Goal: Information Seeking & Learning: Learn about a topic

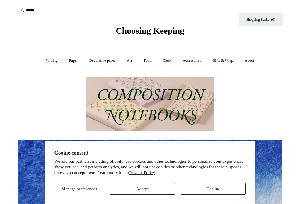
click at [211, 188] on button "Decline" at bounding box center [213, 189] width 65 height 12
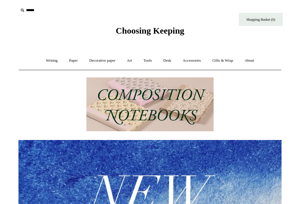
click at [131, 61] on link "Art +" at bounding box center [129, 61] width 16 height 16
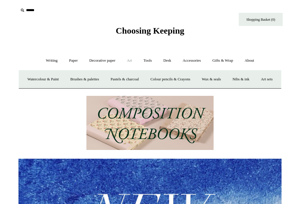
click at [46, 78] on link "Watercolour & Paint" at bounding box center [43, 80] width 42 height 16
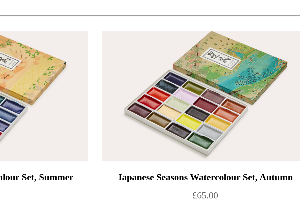
click at [197, 76] on img at bounding box center [238, 102] width 83 height 53
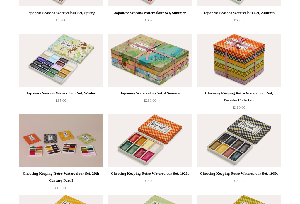
scroll to position [123, 0]
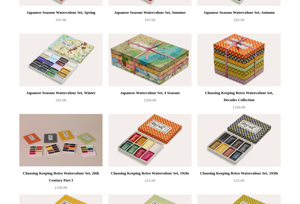
click at [260, 79] on img at bounding box center [238, 60] width 83 height 53
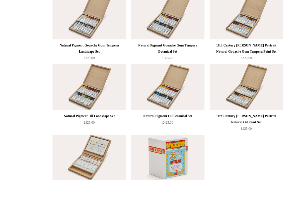
scroll to position [1267, 0]
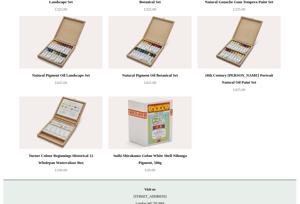
click at [86, 160] on div "Turner Colour Beginnings Historical 12 Wholepan Watercolour Box" at bounding box center [61, 159] width 80 height 14
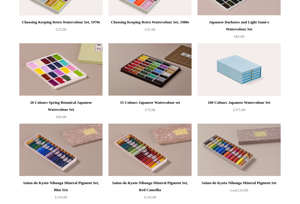
scroll to position [435, 0]
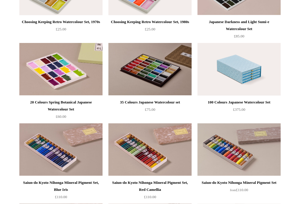
click at [176, 102] on div "35 Colours Japanese Watercolour set" at bounding box center [150, 102] width 80 height 7
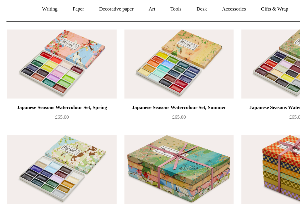
scroll to position [54, 0]
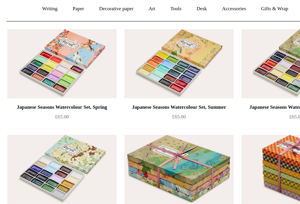
click at [23, 81] on div "Japanese Seasons Watercolour Set, Spring" at bounding box center [61, 81] width 80 height 7
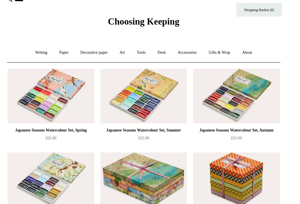
scroll to position [10, 0]
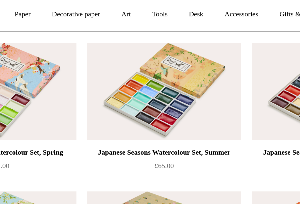
click at [108, 66] on img at bounding box center [149, 92] width 83 height 53
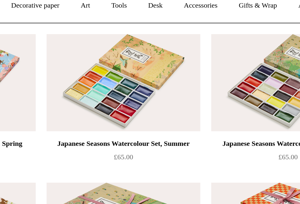
click at [197, 76] on img at bounding box center [238, 102] width 83 height 53
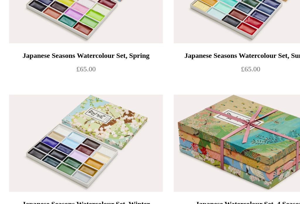
scroll to position [18, 0]
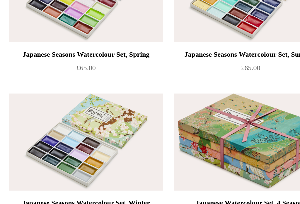
click at [78, 139] on img at bounding box center [60, 165] width 83 height 53
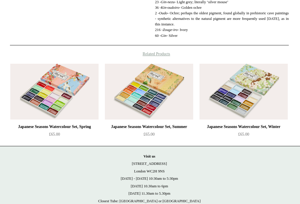
scroll to position [516, 0]
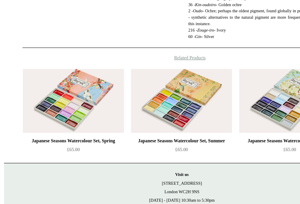
click at [72, 120] on div "Japanese Seasons Watercolour Set, Spring" at bounding box center [60, 116] width 80 height 7
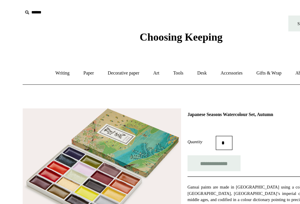
scroll to position [489, 0]
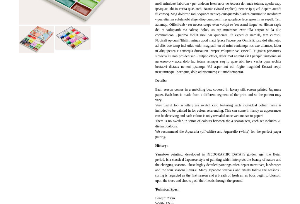
scroll to position [149, 0]
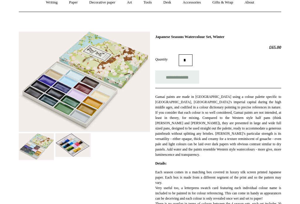
scroll to position [59, 0]
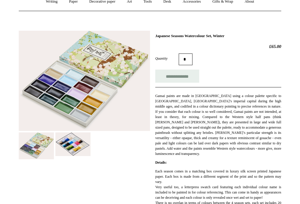
click at [79, 147] on img at bounding box center [72, 145] width 35 height 24
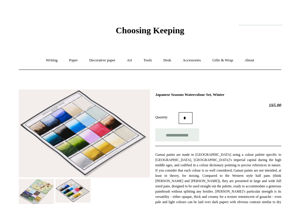
scroll to position [0, 0]
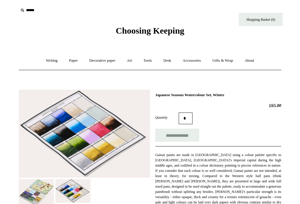
click at [131, 61] on link "Art +" at bounding box center [129, 61] width 16 height 16
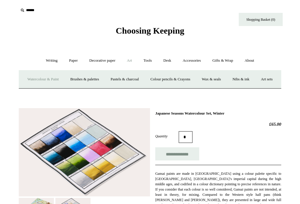
click at [95, 77] on link "Brushes & palettes" at bounding box center [84, 80] width 39 height 16
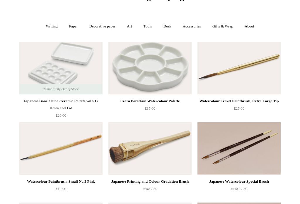
scroll to position [35, 0]
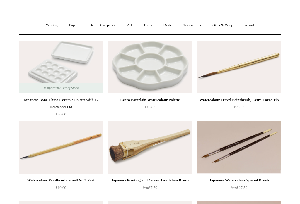
click at [77, 181] on div "Watercolour Paintbrush, Small No.3 Pink" at bounding box center [61, 180] width 80 height 7
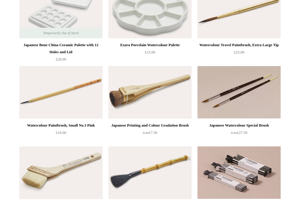
scroll to position [90, 0]
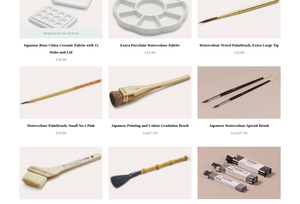
click at [266, 49] on div "Watercolour Travel Paintbrush, Extra Large Tip" at bounding box center [239, 45] width 80 height 7
click at [258, 124] on div "Japanese Watercolour Special Brush" at bounding box center [239, 125] width 80 height 7
click at [265, 46] on div "Watercolour Travel Paintbrush, Extra Large Tip" at bounding box center [239, 45] width 80 height 7
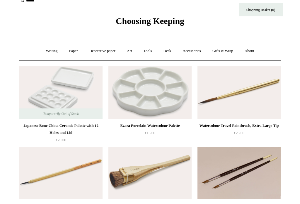
scroll to position [0, 0]
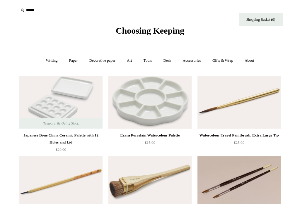
click at [70, 60] on link "Paper +" at bounding box center [73, 61] width 19 height 16
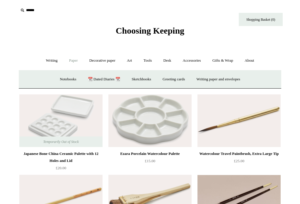
click at [146, 79] on link "Sketchbooks +" at bounding box center [141, 80] width 30 height 16
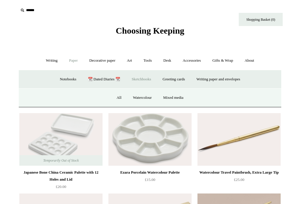
click at [149, 95] on link "Watercolour" at bounding box center [142, 98] width 29 height 16
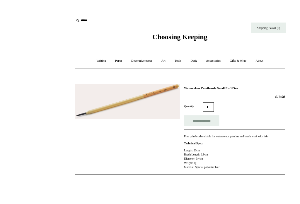
scroll to position [4, 0]
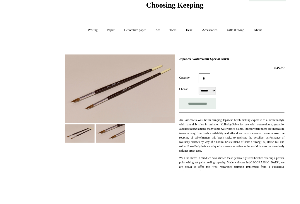
scroll to position [79, 0]
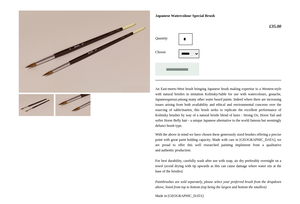
click at [193, 54] on select "****** *****" at bounding box center [189, 53] width 20 height 9
click at [196, 53] on select "****** *****" at bounding box center [189, 53] width 20 height 9
select select "*****"
click at [256, 64] on div "**********" at bounding box center [218, 69] width 126 height 13
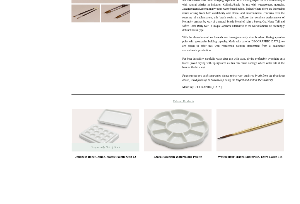
scroll to position [239, 0]
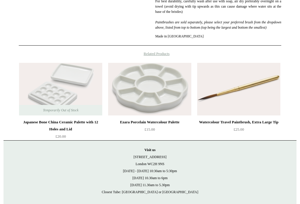
click at [170, 126] on div "Ezara Porcelain Watercolour Palette" at bounding box center [149, 122] width 80 height 7
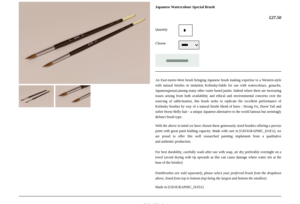
scroll to position [88, 0]
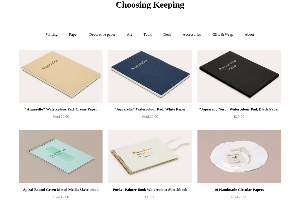
scroll to position [20, 0]
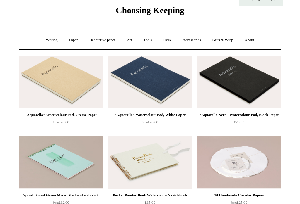
click at [260, 117] on div ""Aquarello Nero" Watercolour Pad, Black Paper" at bounding box center [239, 115] width 80 height 7
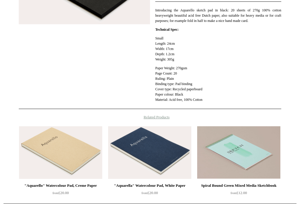
scroll to position [145, 0]
click at [84, 184] on div ""Aquarello" Watercolour Pad, Creme Paper" at bounding box center [60, 185] width 80 height 7
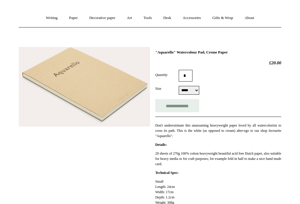
scroll to position [59, 0]
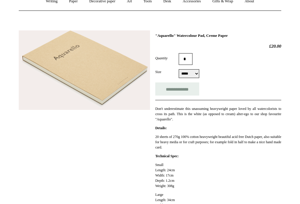
click at [276, 170] on p "Small Length: 24cm Width: 17cm Depth: 1.2cm Weight: 308g" at bounding box center [218, 175] width 126 height 26
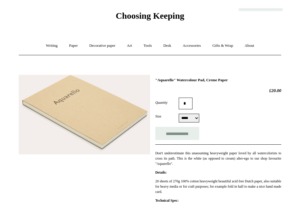
scroll to position [0, 0]
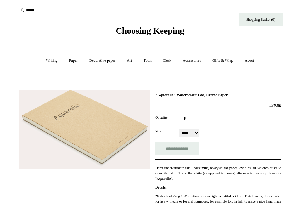
click at [150, 59] on link "Tools +" at bounding box center [147, 61] width 19 height 16
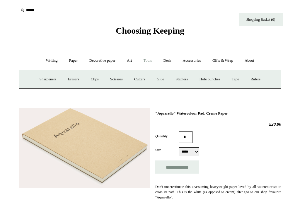
click at [43, 60] on link "Writing +" at bounding box center [52, 61] width 22 height 16
